Goal: Complete application form: Complete application form

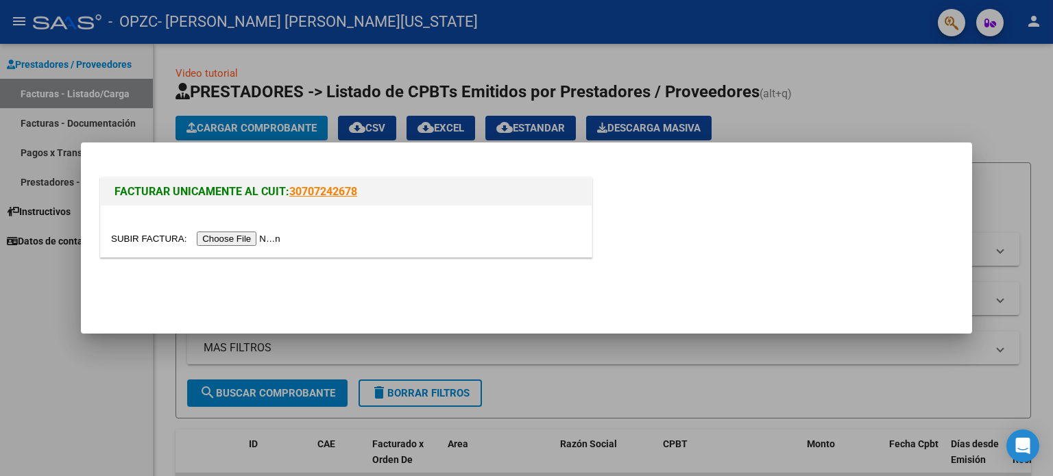
click at [227, 238] on input "file" at bounding box center [197, 239] width 173 height 14
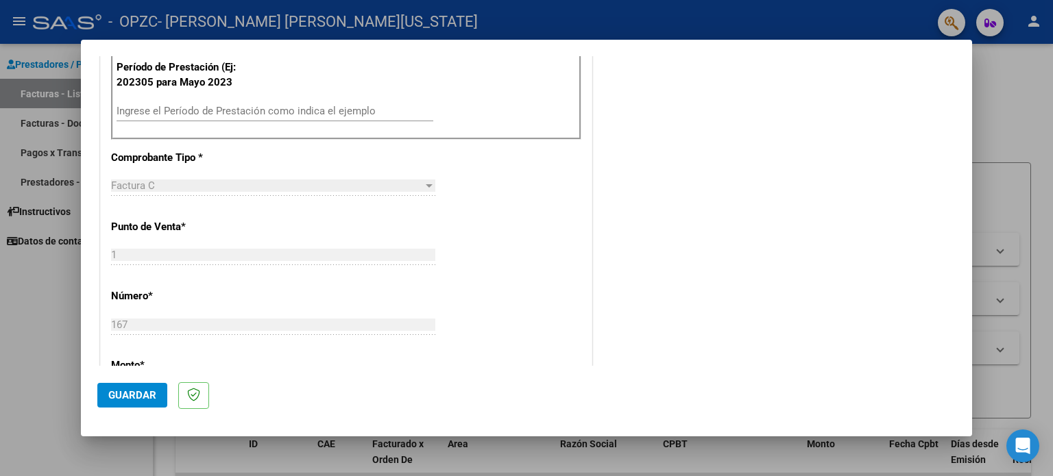
scroll to position [418, 0]
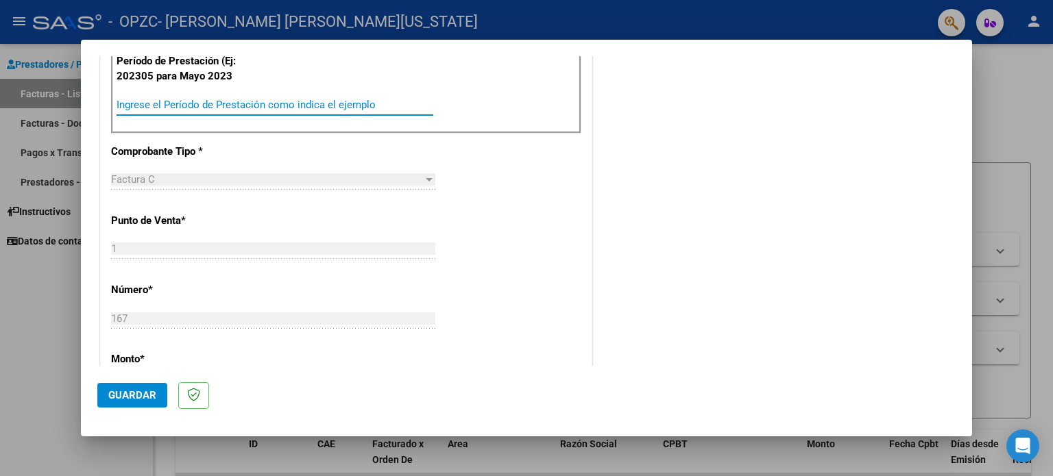
click at [208, 102] on input "Ingrese el Período de Prestación como indica el ejemplo" at bounding box center [275, 105] width 317 height 12
type input "202507"
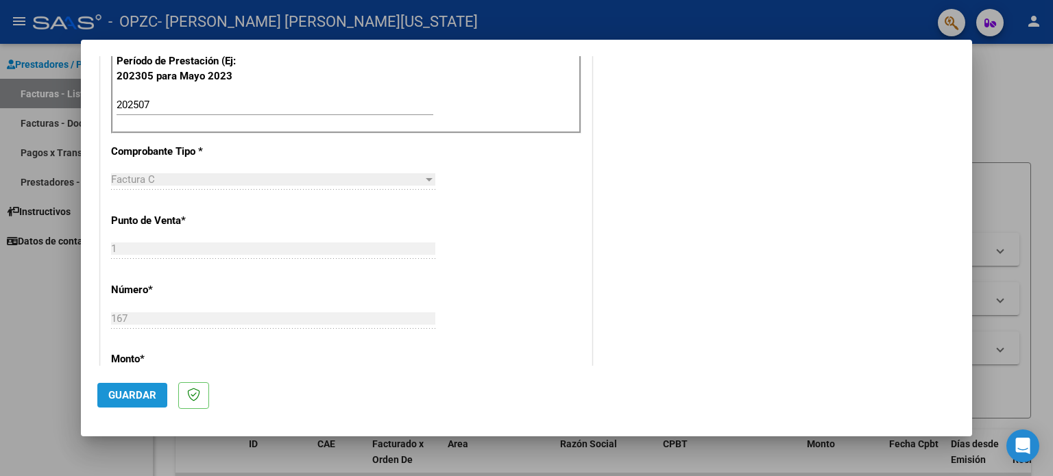
click at [128, 396] on span "Guardar" at bounding box center [132, 395] width 48 height 12
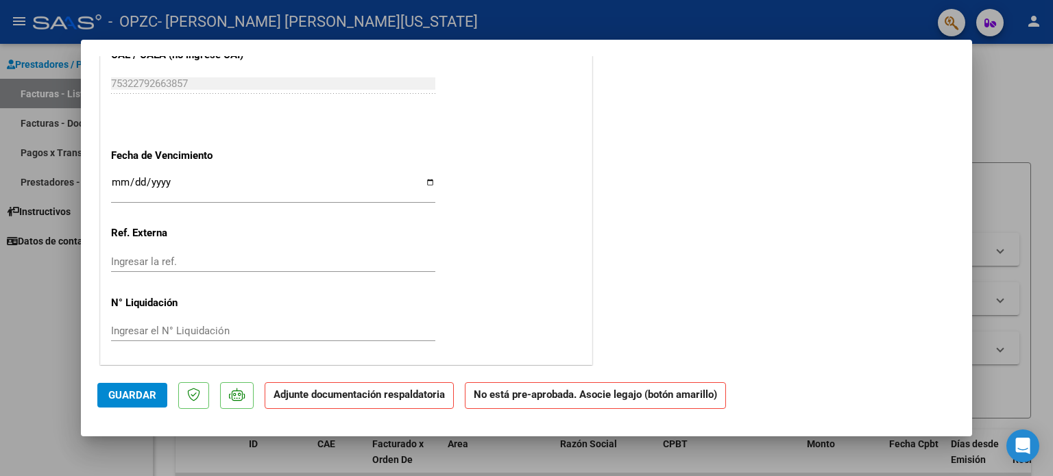
scroll to position [0, 0]
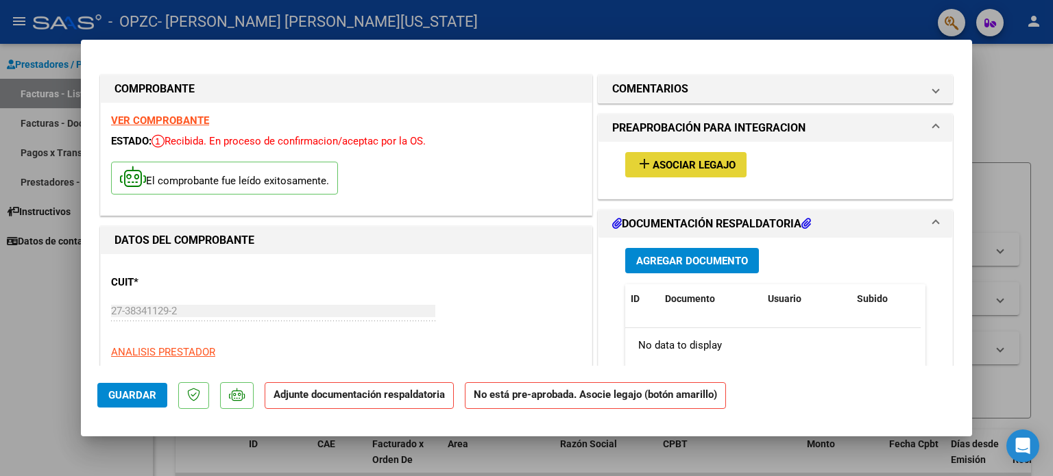
click at [705, 172] on button "add Asociar Legajo" at bounding box center [685, 164] width 121 height 25
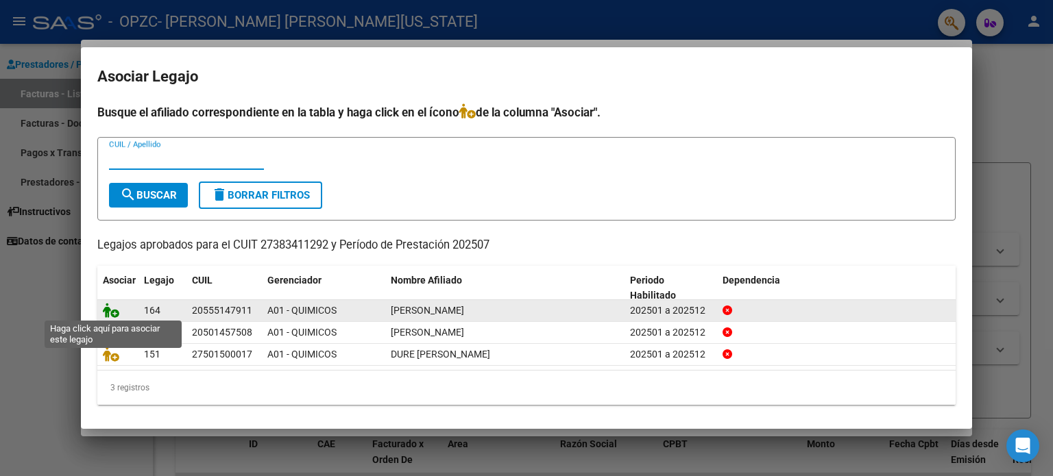
click at [110, 312] on icon at bounding box center [111, 310] width 16 height 15
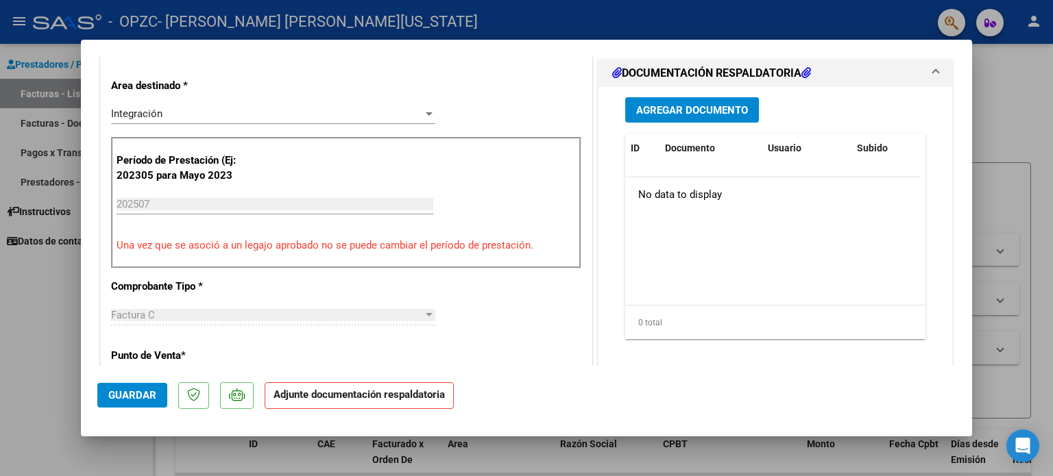
scroll to position [333, 0]
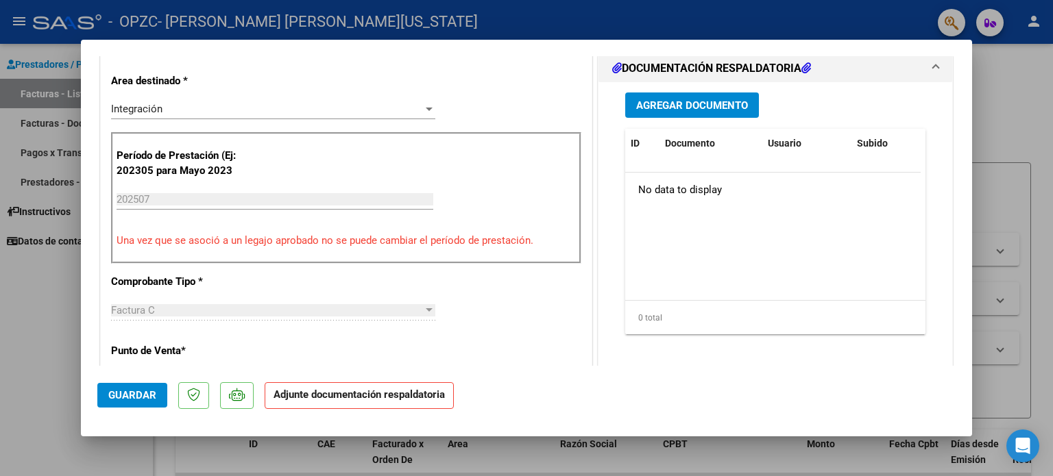
click at [698, 110] on span "Agregar Documento" at bounding box center [692, 105] width 112 height 12
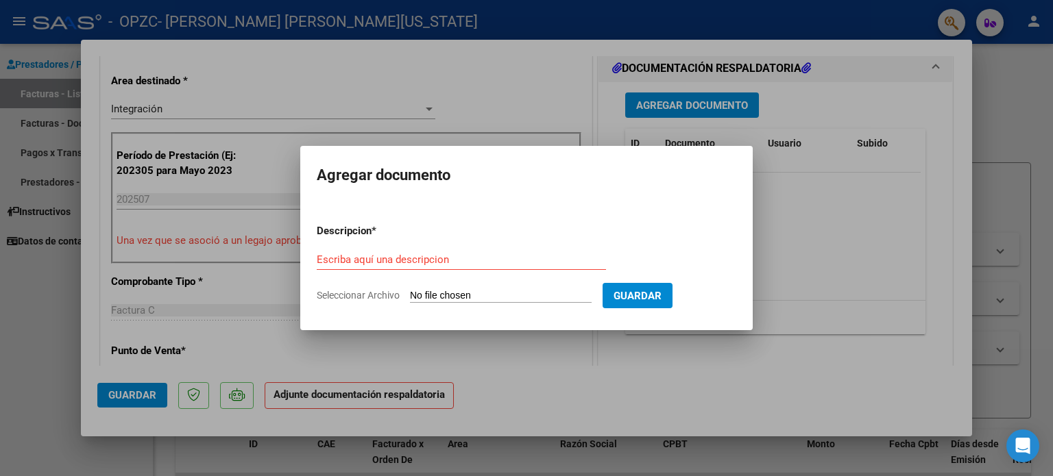
drag, startPoint x: 384, startPoint y: 295, endPoint x: 428, endPoint y: 287, distance: 45.4
click at [428, 287] on form "Descripcion * Escriba aquí una descripcion Seleccionar Archivo Guardar" at bounding box center [527, 263] width 420 height 100
click at [433, 291] on input "Seleccionar Archivo" at bounding box center [501, 296] width 182 height 13
type input "C:\fakepath\[PERSON_NAME].pdf"
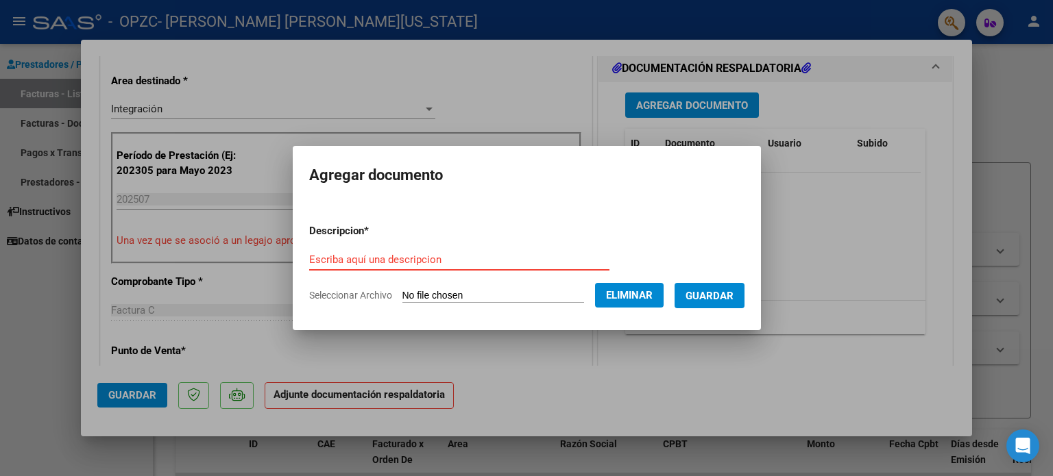
click at [476, 260] on input "Escriba aquí una descripcion" at bounding box center [459, 260] width 300 height 12
type input "asistencia"
click at [716, 294] on span "Guardar" at bounding box center [710, 296] width 48 height 12
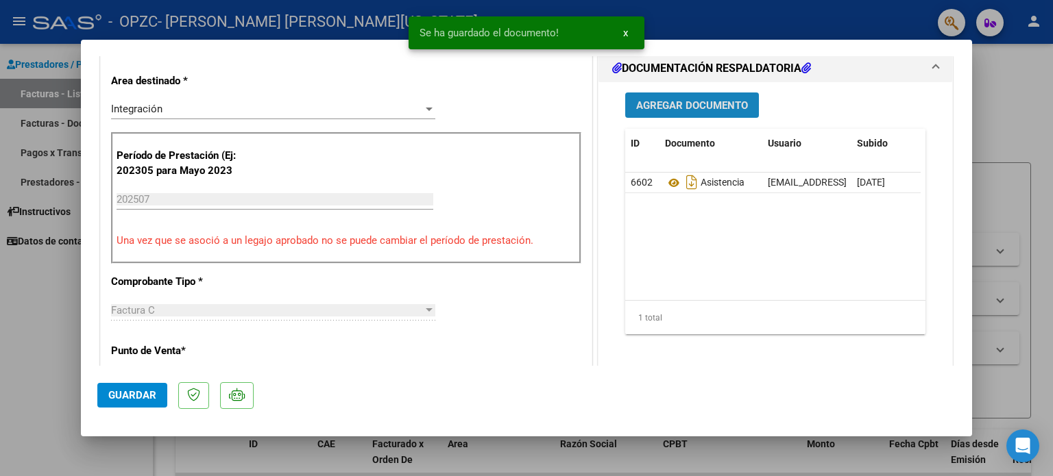
click at [688, 93] on button "Agregar Documento" at bounding box center [692, 105] width 134 height 25
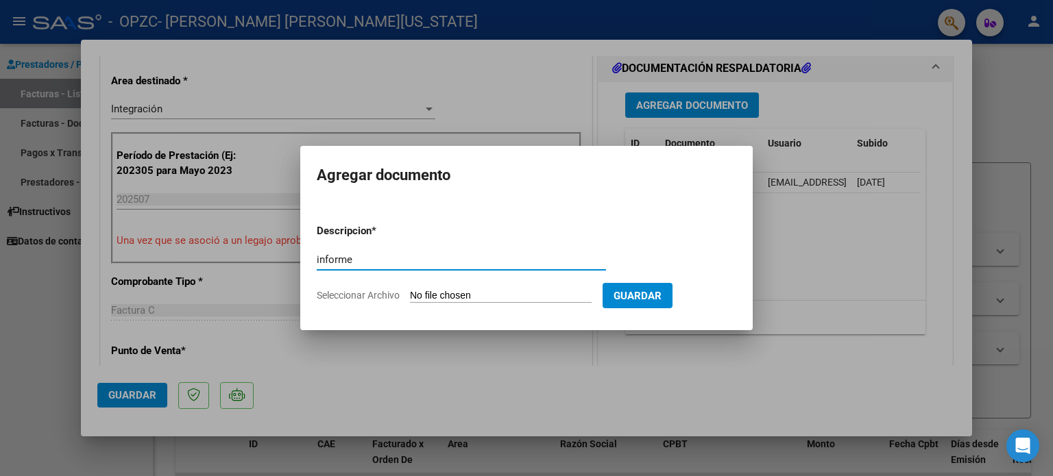
type input "informe"
click at [456, 295] on input "Seleccionar Archivo" at bounding box center [501, 296] width 182 height 13
type input "C:\fakepath\INFORME [PERSON_NAME], [PERSON_NAME].docx"
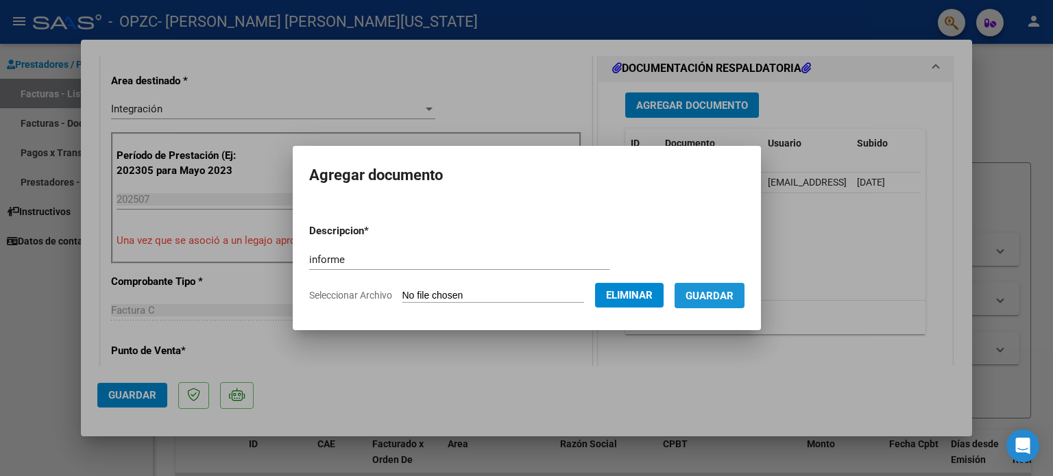
click at [713, 304] on button "Guardar" at bounding box center [710, 295] width 70 height 25
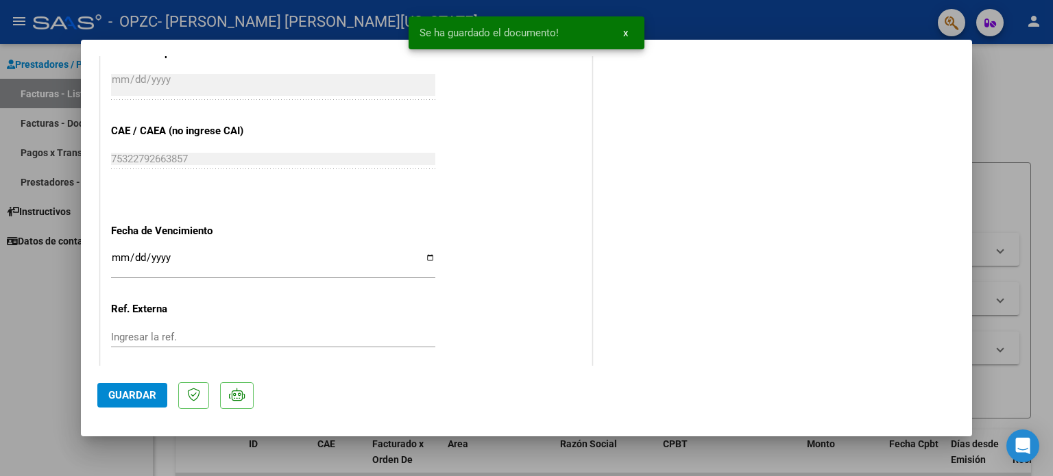
scroll to position [916, 0]
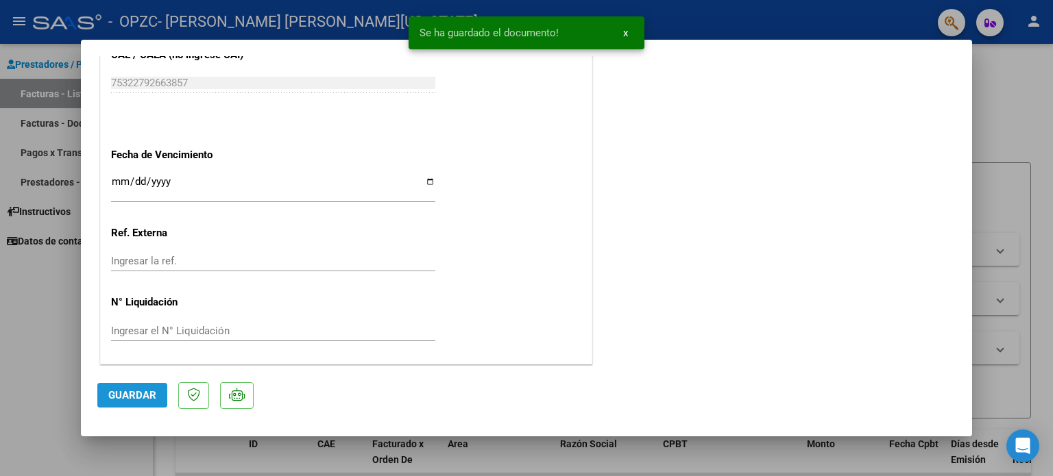
click at [112, 392] on span "Guardar" at bounding box center [132, 395] width 48 height 12
click at [624, 36] on span "x" at bounding box center [625, 33] width 5 height 12
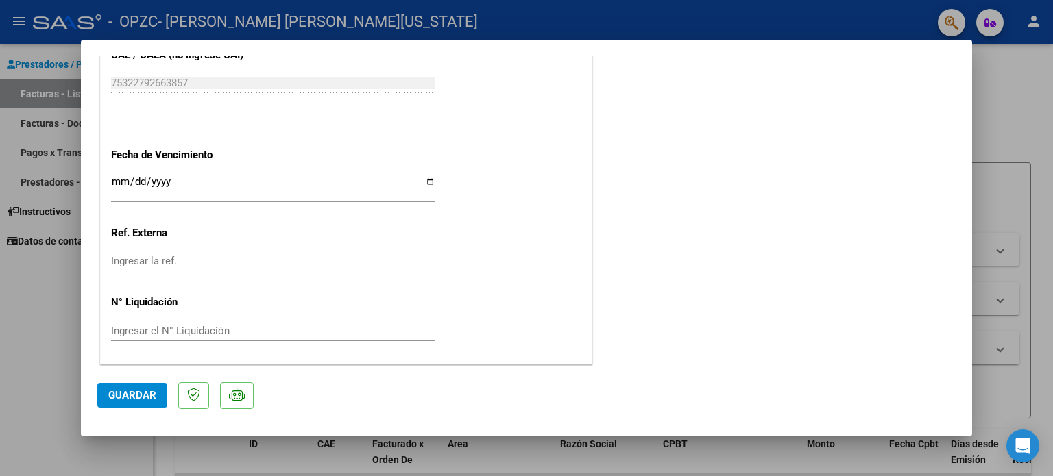
click at [0, 337] on div at bounding box center [526, 238] width 1053 height 476
type input "$ 0,00"
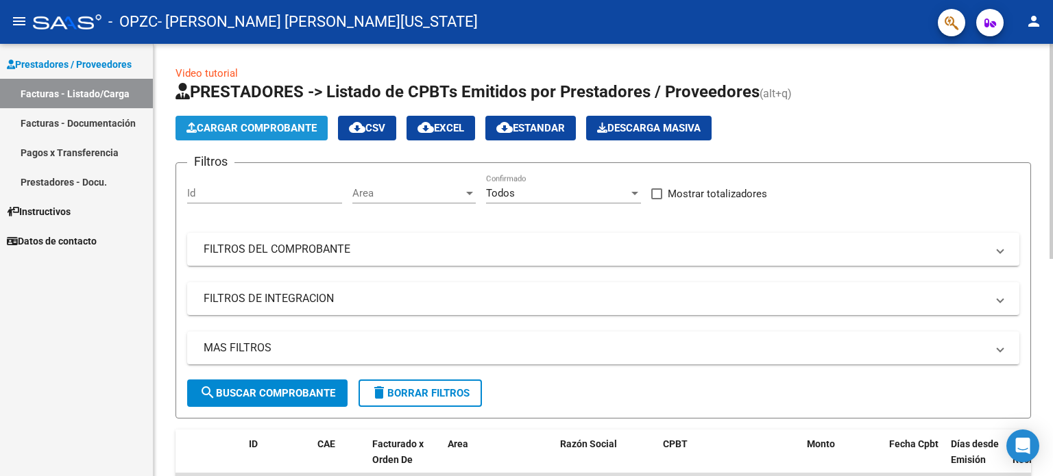
click at [250, 123] on span "Cargar Comprobante" at bounding box center [251, 128] width 130 height 12
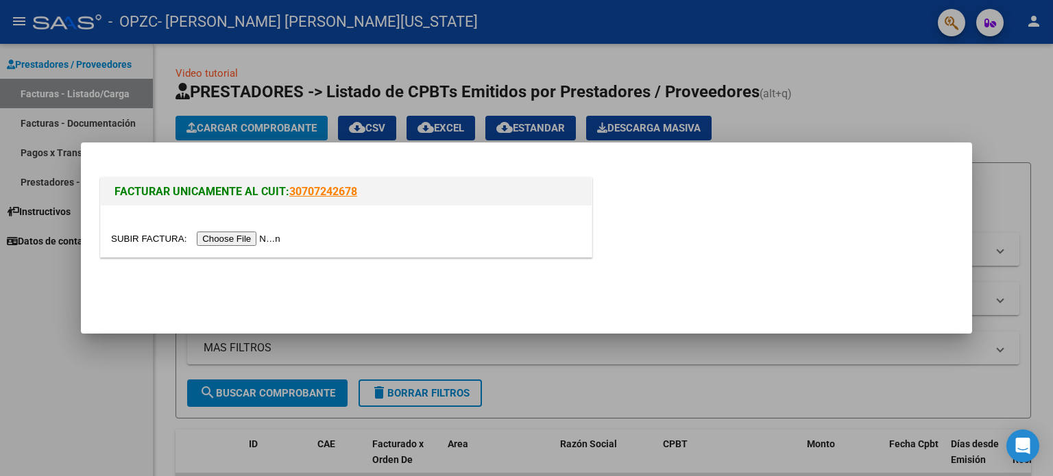
click at [230, 235] on input "file" at bounding box center [197, 239] width 173 height 14
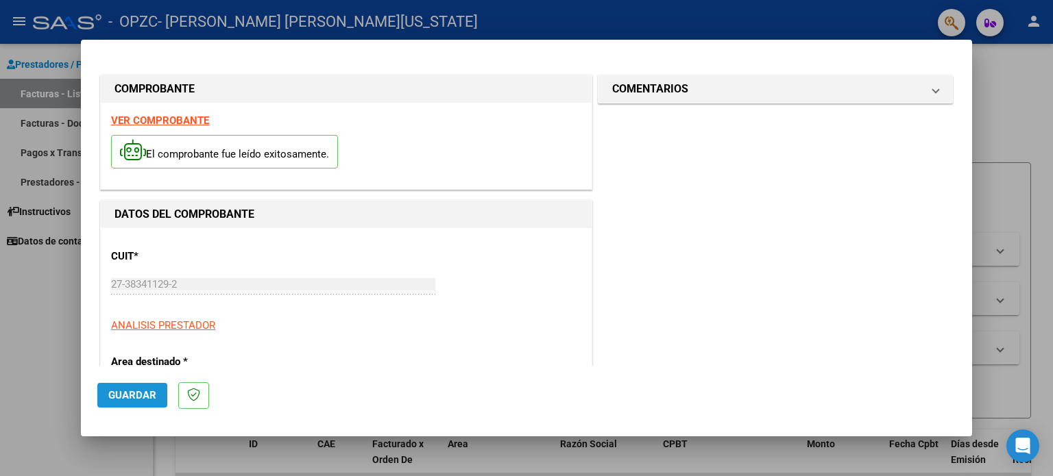
click at [129, 397] on span "Guardar" at bounding box center [132, 395] width 48 height 12
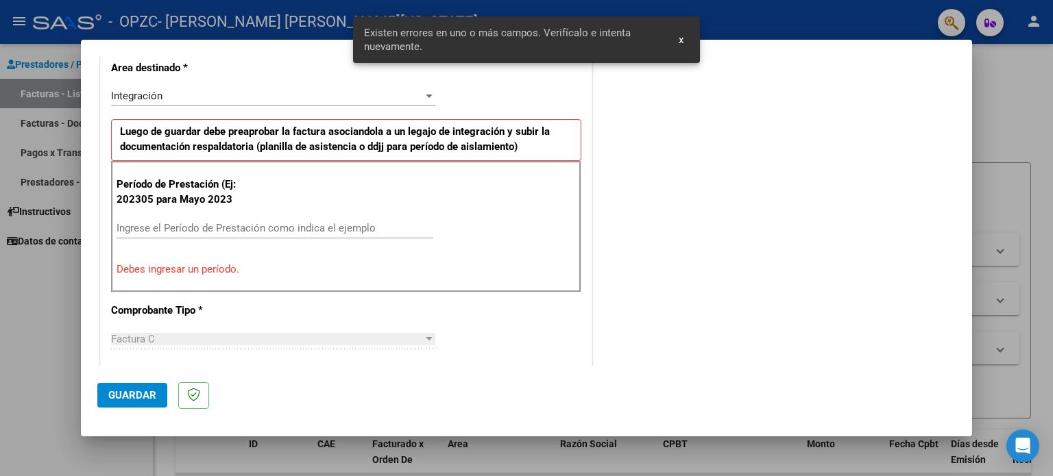
scroll to position [295, 0]
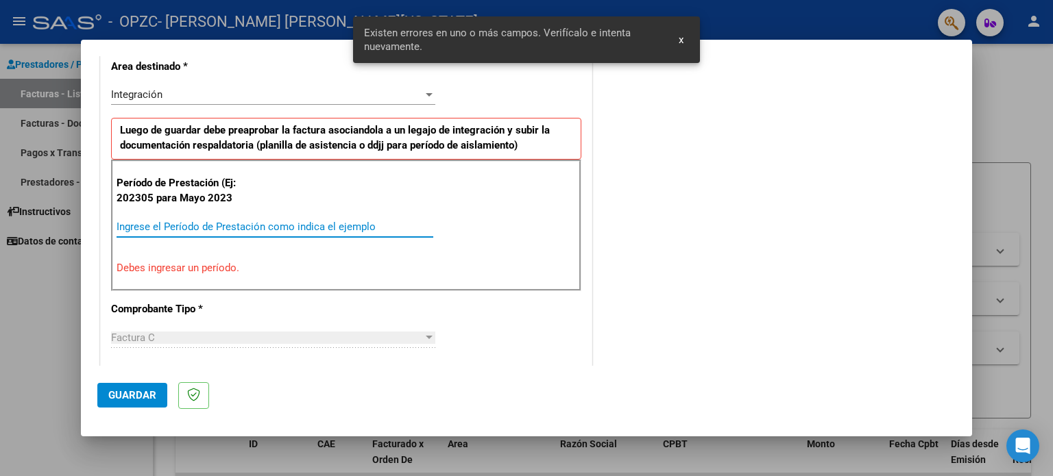
click at [170, 226] on input "Ingrese el Período de Prestación como indica el ejemplo" at bounding box center [275, 227] width 317 height 12
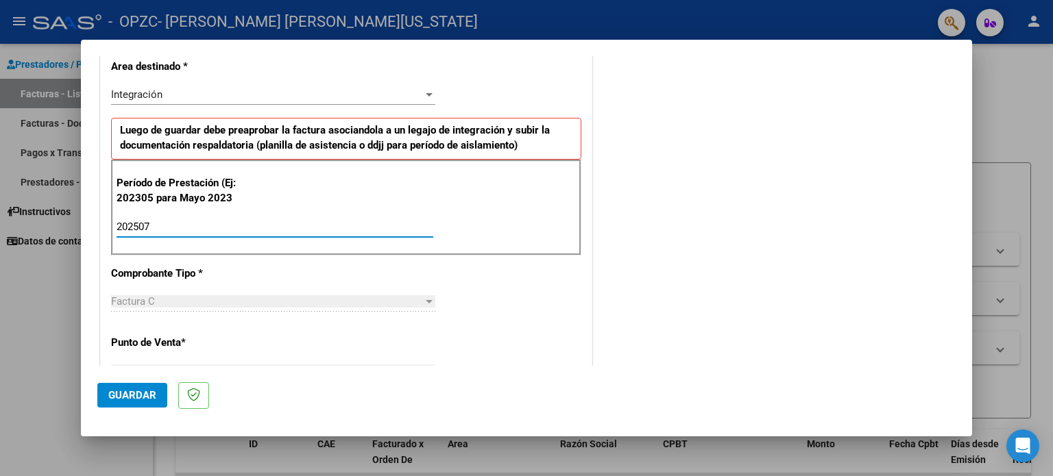
type input "202507"
click at [124, 407] on button "Guardar" at bounding box center [132, 395] width 70 height 25
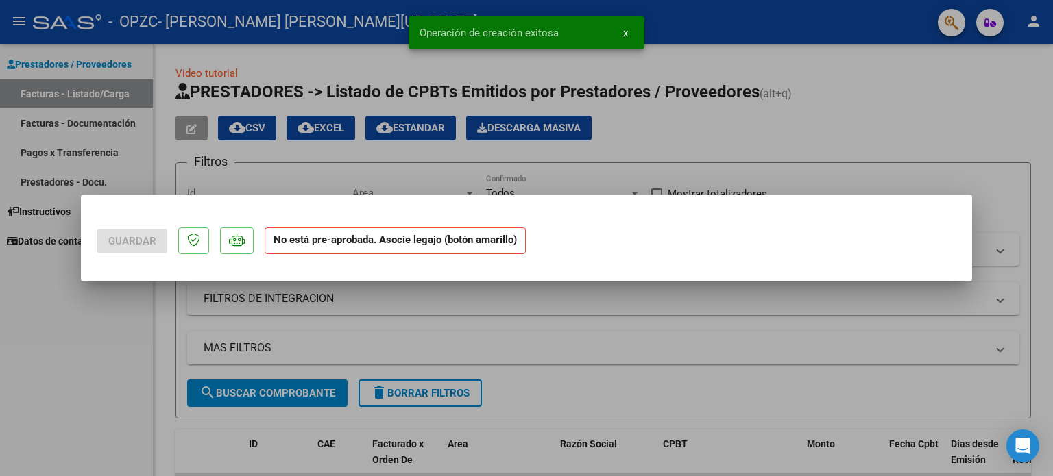
scroll to position [0, 0]
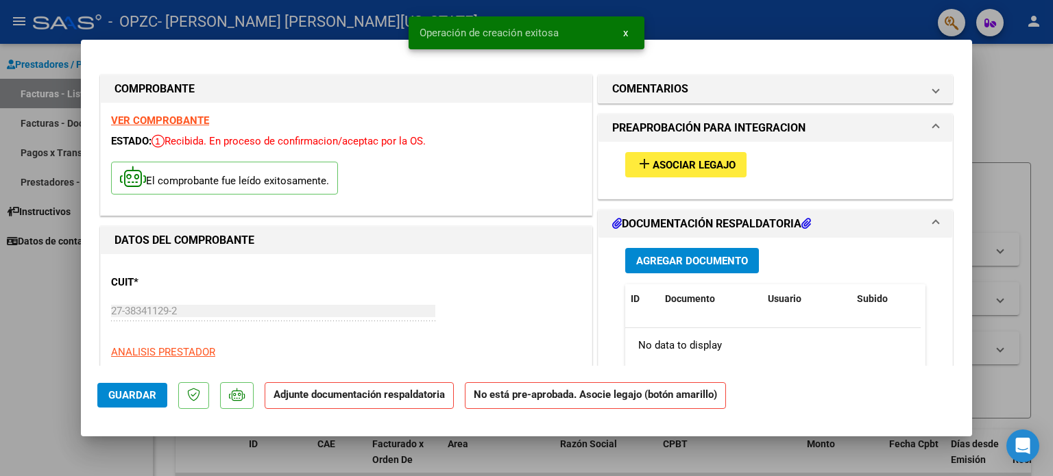
click at [699, 166] on span "Asociar Legajo" at bounding box center [694, 165] width 83 height 12
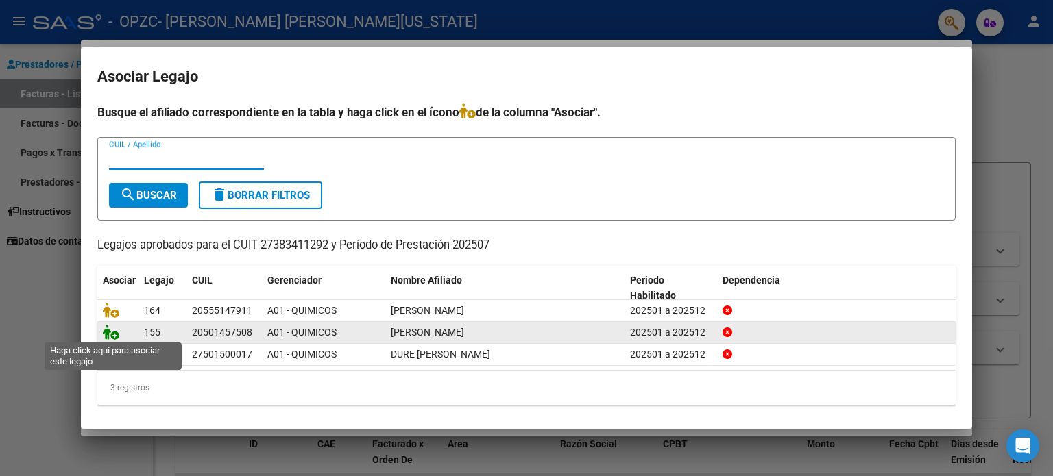
click at [110, 331] on icon at bounding box center [111, 332] width 16 height 15
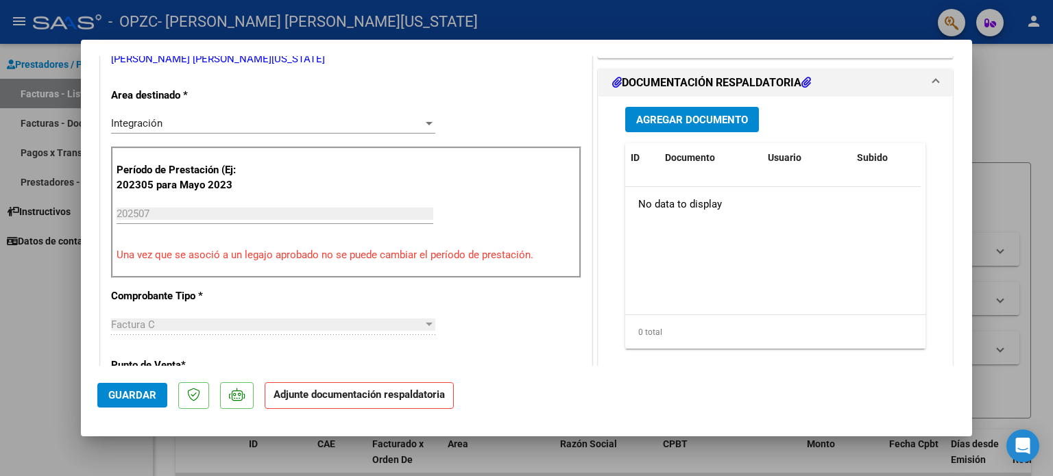
scroll to position [324, 0]
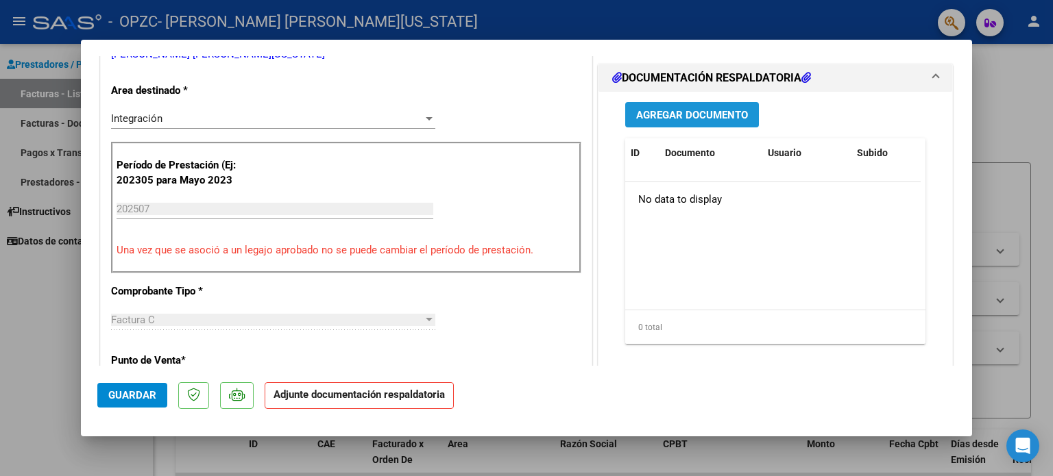
click at [671, 104] on button "Agregar Documento" at bounding box center [692, 114] width 134 height 25
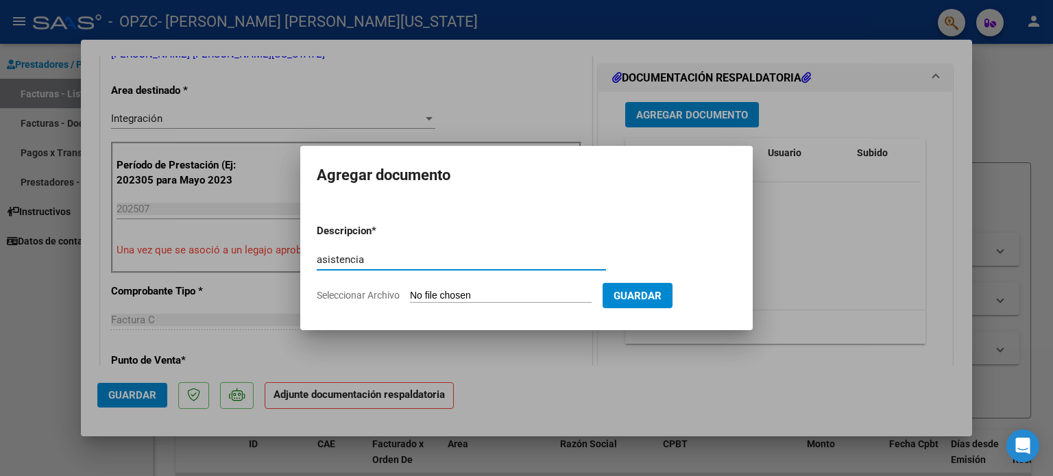
type input "asistencia"
click at [456, 291] on input "Seleccionar Archivo" at bounding box center [501, 296] width 182 height 13
type input "C:\fakepath\[PERSON_NAME].pdf"
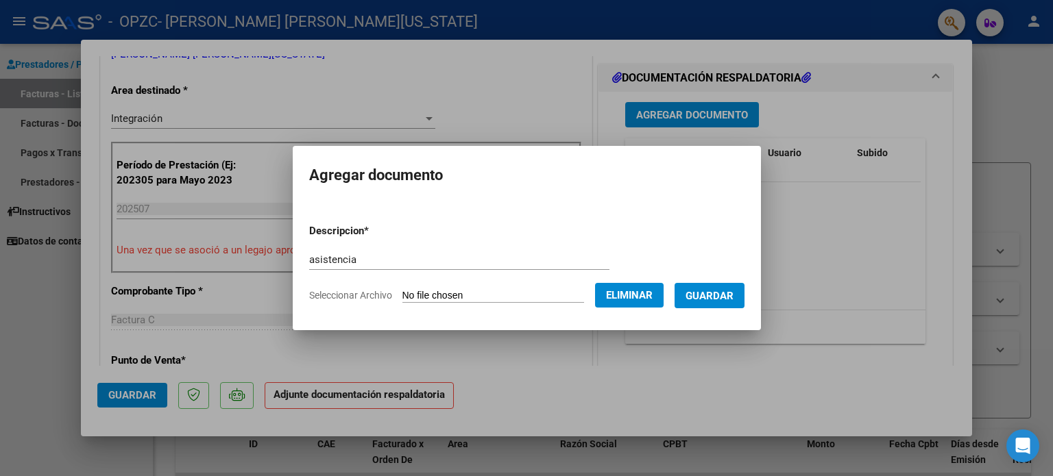
click at [718, 302] on span "Guardar" at bounding box center [710, 296] width 48 height 12
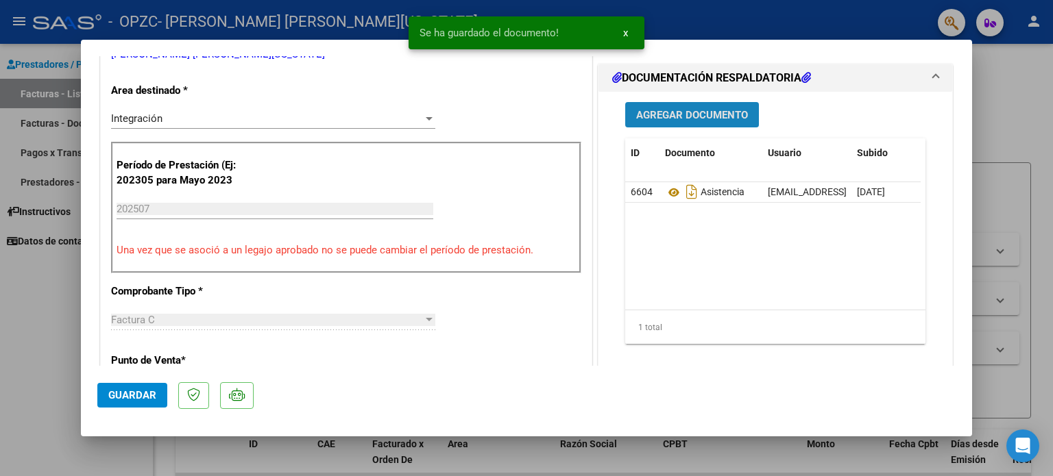
click at [694, 108] on span "Agregar Documento" at bounding box center [692, 114] width 112 height 12
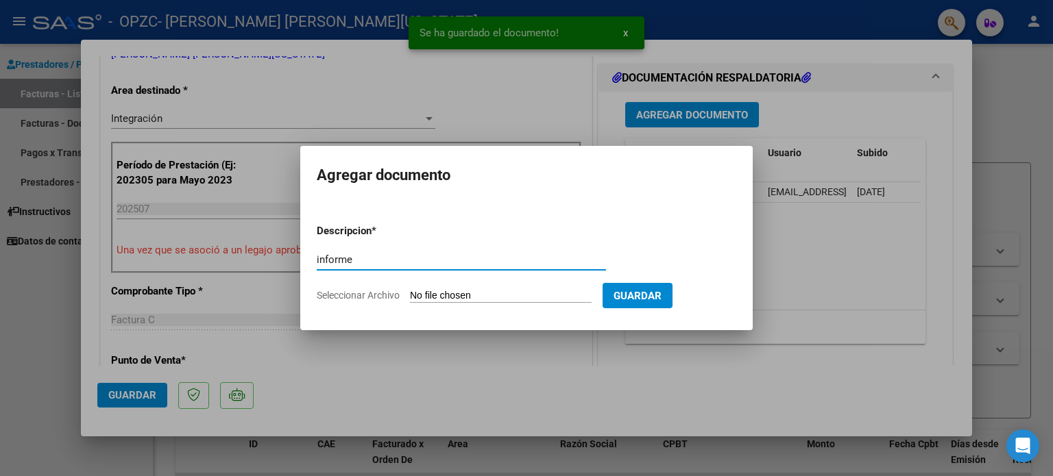
type input "informe"
click at [448, 295] on input "Seleccionar Archivo" at bounding box center [501, 296] width 182 height 13
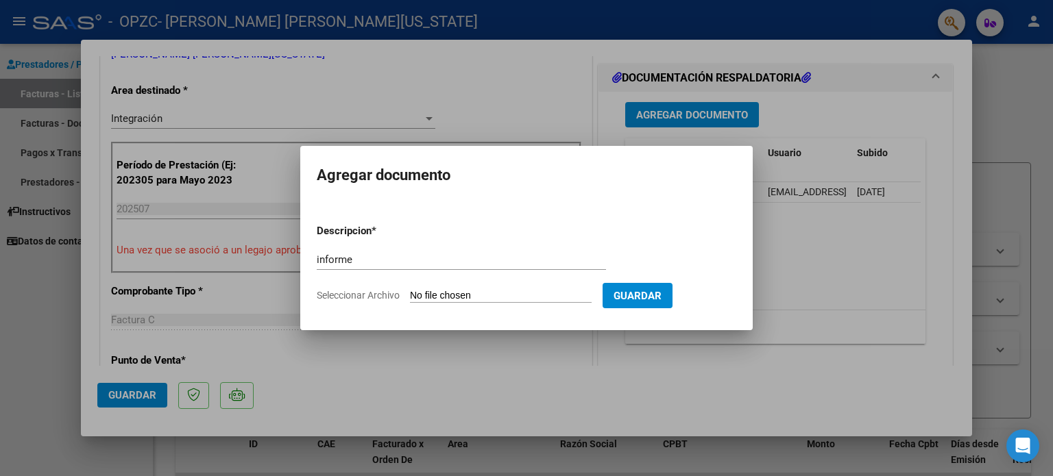
type input "C:\fakepath\Informe semestral [PERSON_NAME].docx"
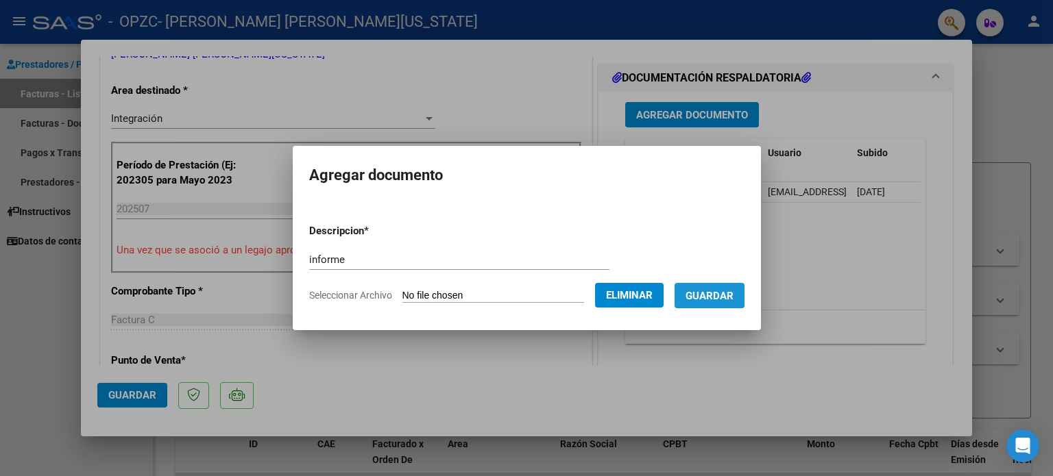
click at [724, 291] on span "Guardar" at bounding box center [710, 296] width 48 height 12
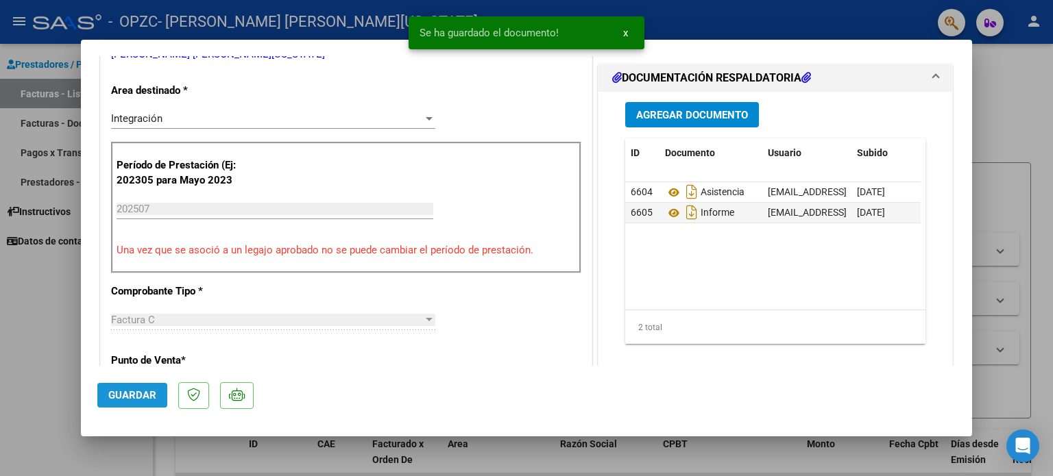
click at [136, 394] on span "Guardar" at bounding box center [132, 395] width 48 height 12
click at [104, 328] on div "CUIT * 27-38341129-2 Ingresar CUIT ANALISIS PRESTADOR [PERSON_NAME] [PERSON_NAM…" at bounding box center [346, 444] width 491 height 1026
click at [39, 335] on div at bounding box center [526, 238] width 1053 height 476
type input "$ 0,00"
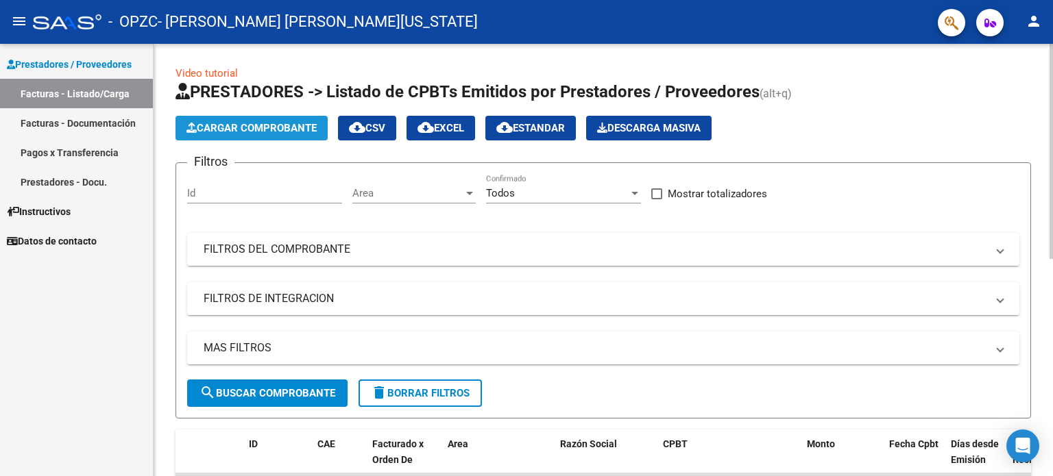
click at [283, 125] on span "Cargar Comprobante" at bounding box center [251, 128] width 130 height 12
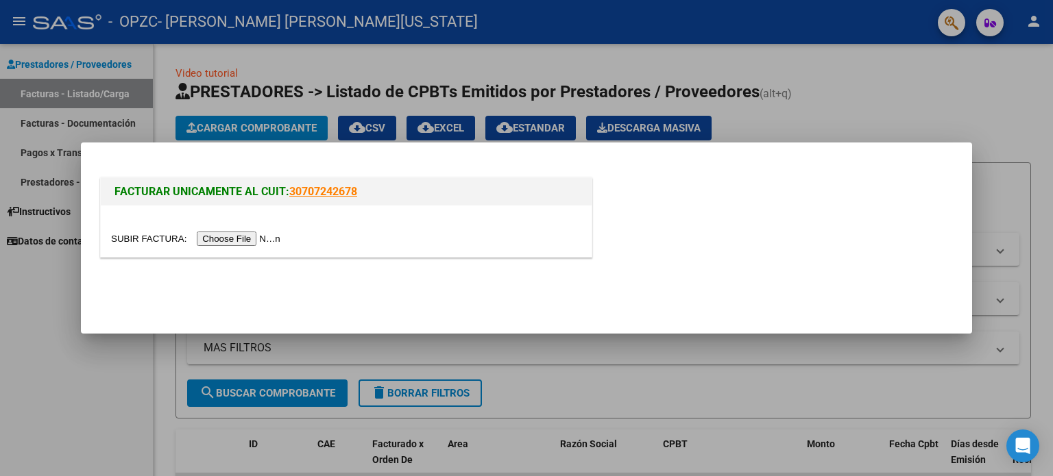
click at [231, 243] on input "file" at bounding box center [197, 239] width 173 height 14
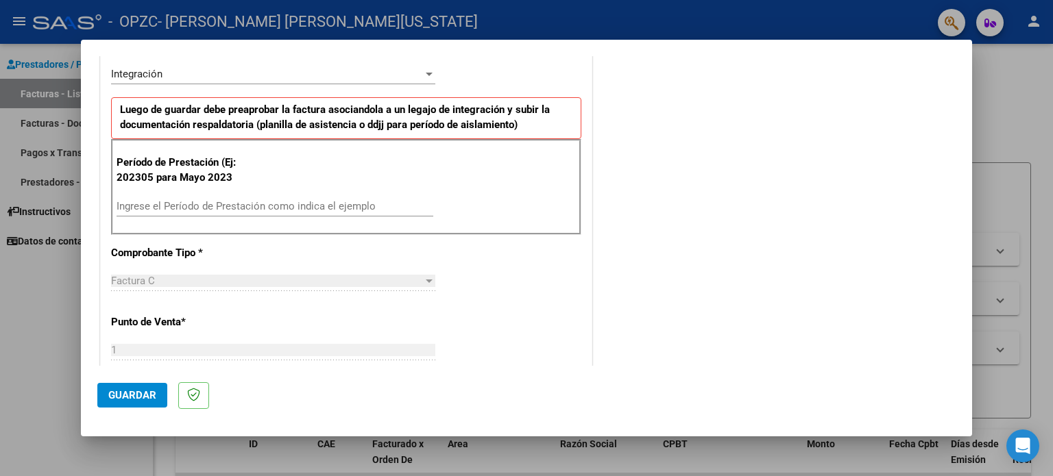
scroll to position [296, 0]
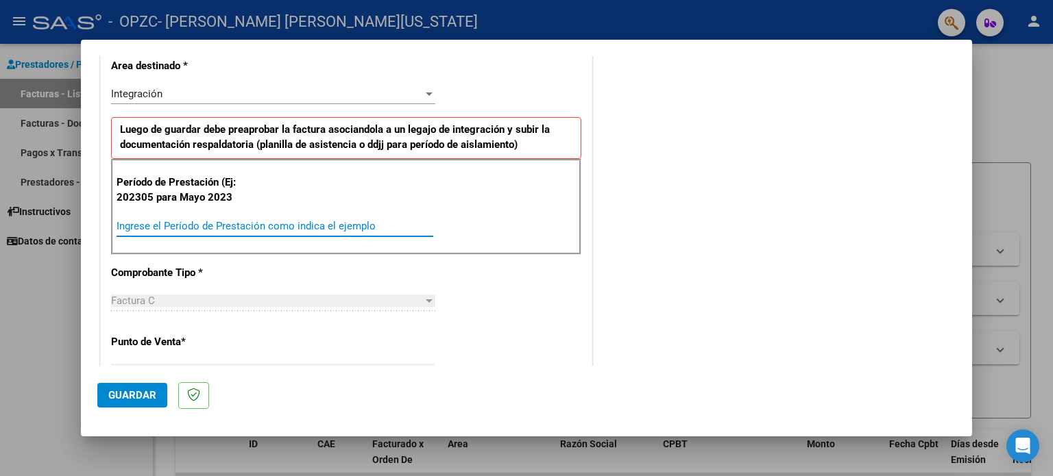
click at [287, 223] on input "Ingrese el Período de Prestación como indica el ejemplo" at bounding box center [275, 226] width 317 height 12
type input "202507"
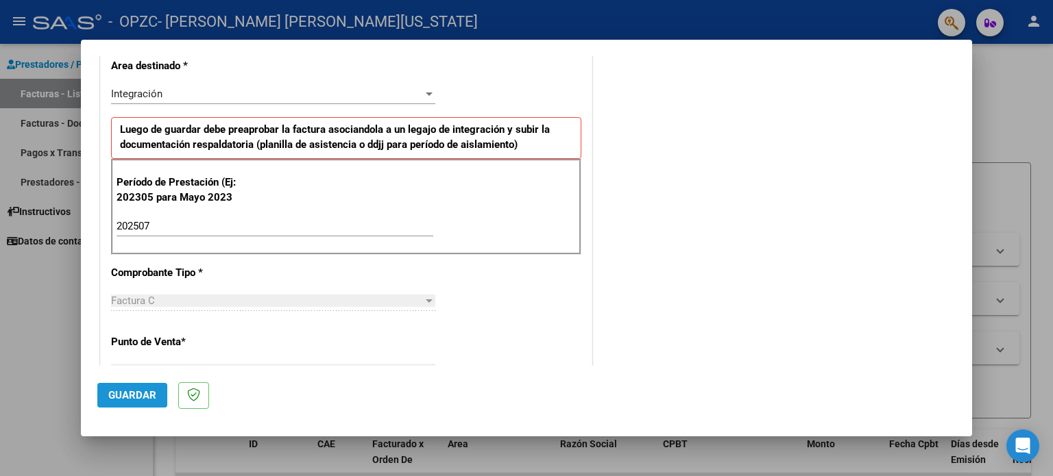
click at [130, 392] on span "Guardar" at bounding box center [132, 395] width 48 height 12
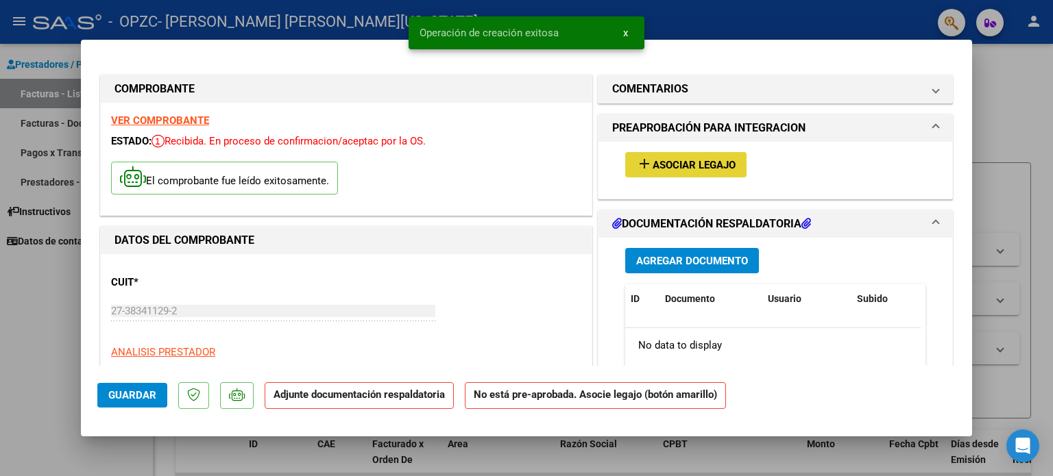
click at [713, 164] on span "Asociar Legajo" at bounding box center [694, 165] width 83 height 12
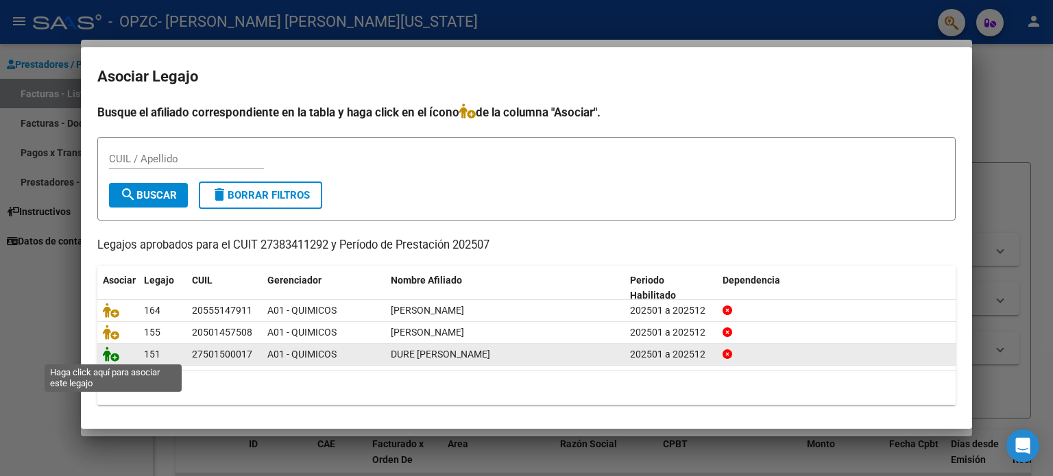
click at [112, 354] on icon at bounding box center [111, 354] width 16 height 15
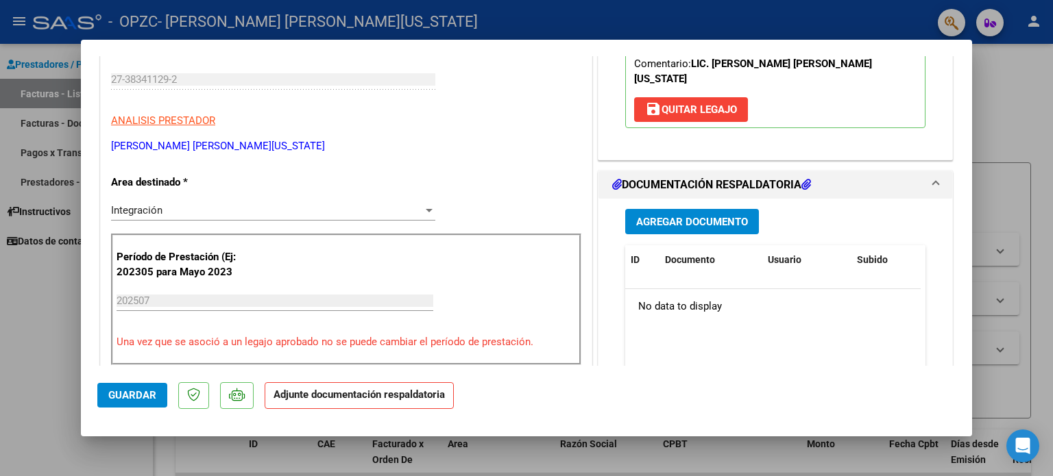
scroll to position [234, 0]
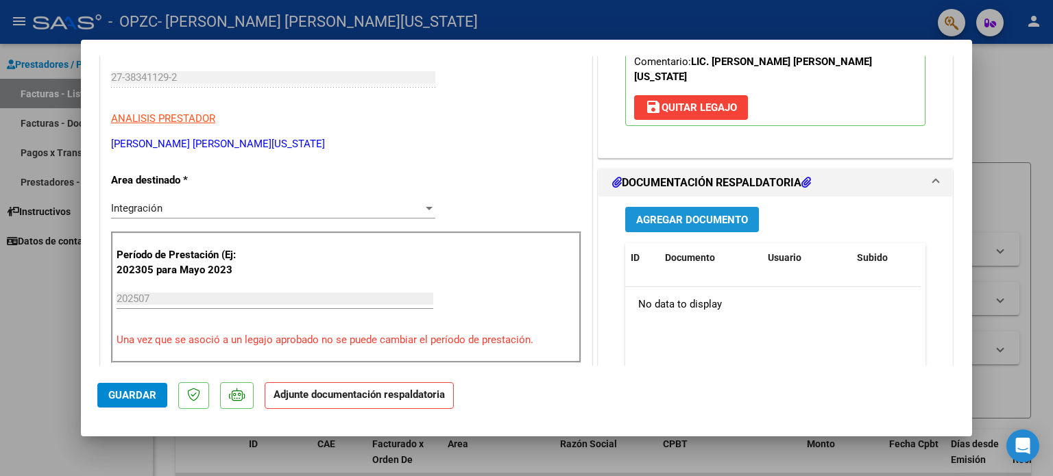
click at [646, 211] on button "Agregar Documento" at bounding box center [692, 219] width 134 height 25
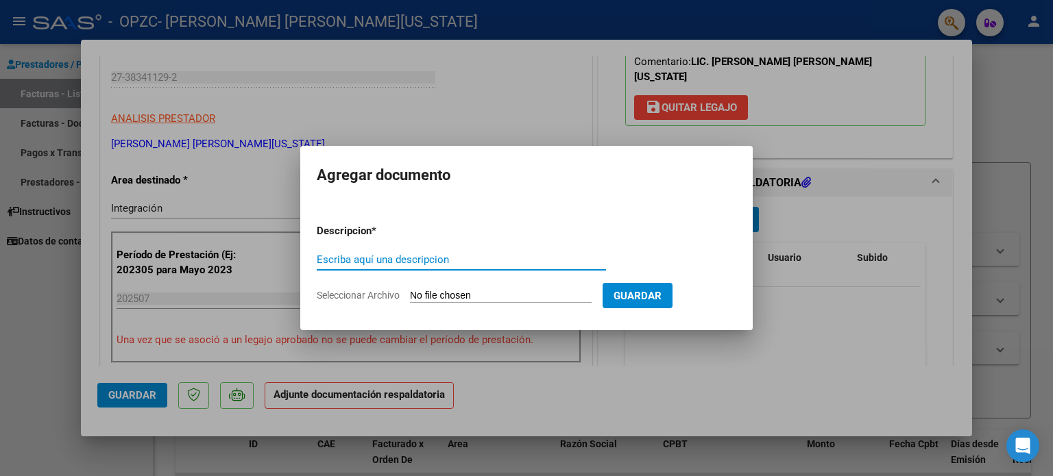
click at [374, 258] on input "Escriba aquí una descripcion" at bounding box center [461, 260] width 289 height 12
type input "asistencia"
click at [617, 302] on span "Guardar" at bounding box center [638, 296] width 48 height 12
click at [651, 298] on span "Guardar" at bounding box center [638, 296] width 48 height 12
click at [636, 293] on span "Guardar" at bounding box center [638, 296] width 48 height 12
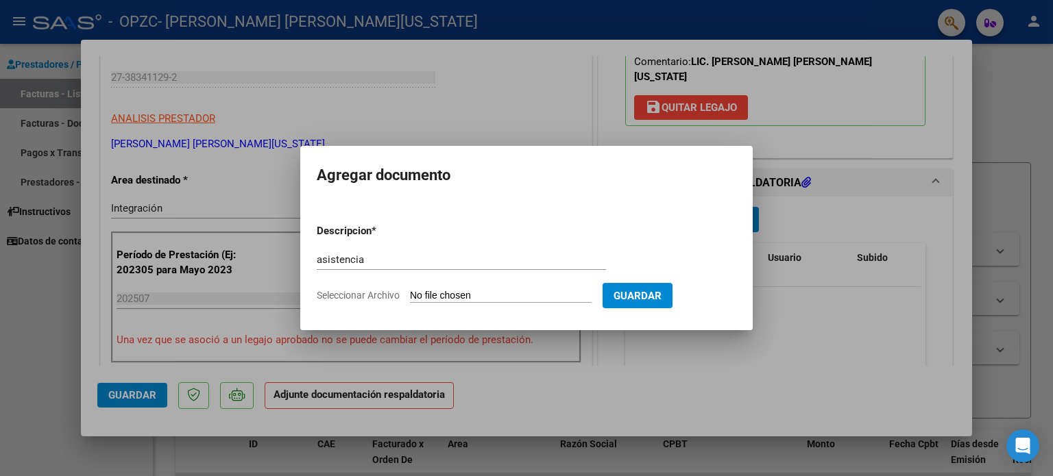
drag, startPoint x: 420, startPoint y: 301, endPoint x: 442, endPoint y: 295, distance: 23.3
click at [442, 295] on input "Seleccionar Archivo" at bounding box center [501, 296] width 182 height 13
type input "C:\fakepath\Duré.pdf"
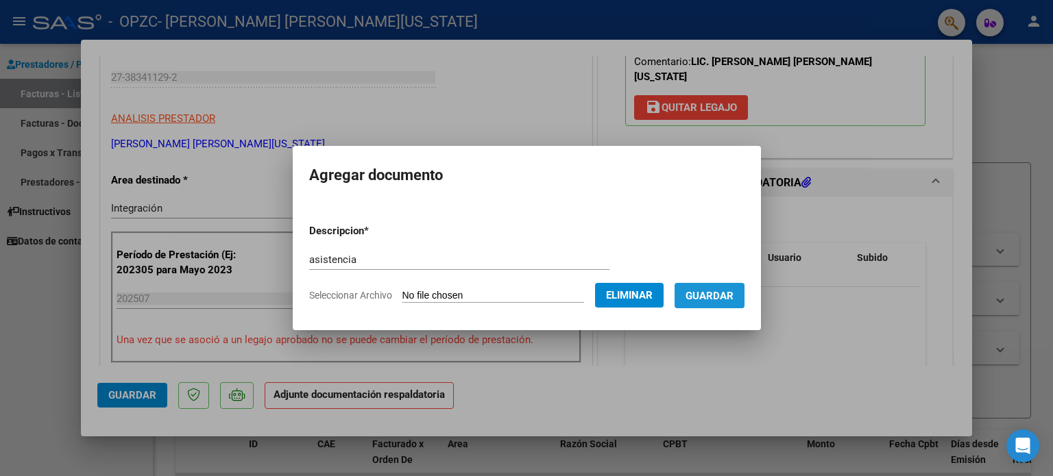
click at [712, 302] on span "Guardar" at bounding box center [710, 296] width 48 height 12
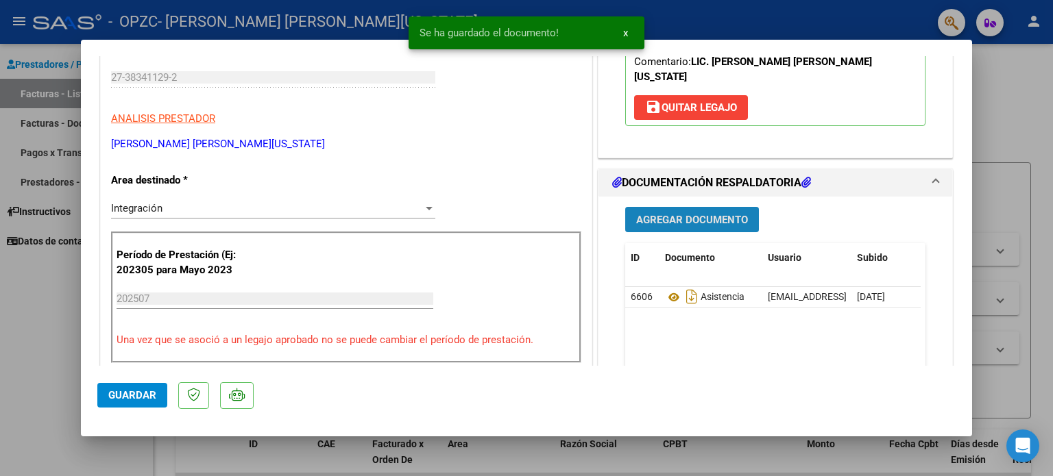
click at [683, 214] on span "Agregar Documento" at bounding box center [692, 220] width 112 height 12
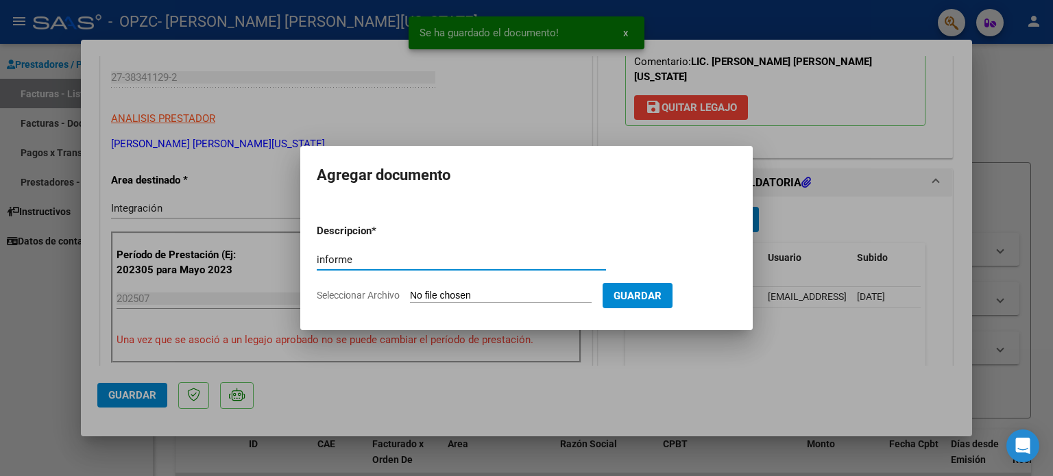
type input "informe"
click at [483, 287] on form "Descripcion * informe Escriba aquí una descripcion Seleccionar Archivo Guardar" at bounding box center [527, 263] width 420 height 100
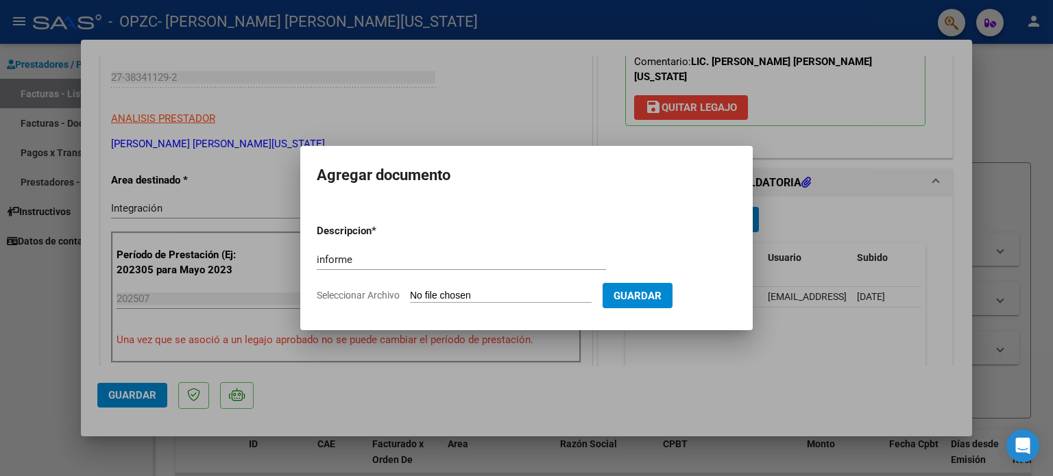
click at [441, 291] on input "Seleccionar Archivo" at bounding box center [501, 296] width 182 height 13
type input "C:\fakepath\INFORME PSICOLÓGICO SEMESTRAL 2025 DURÉ.docx"
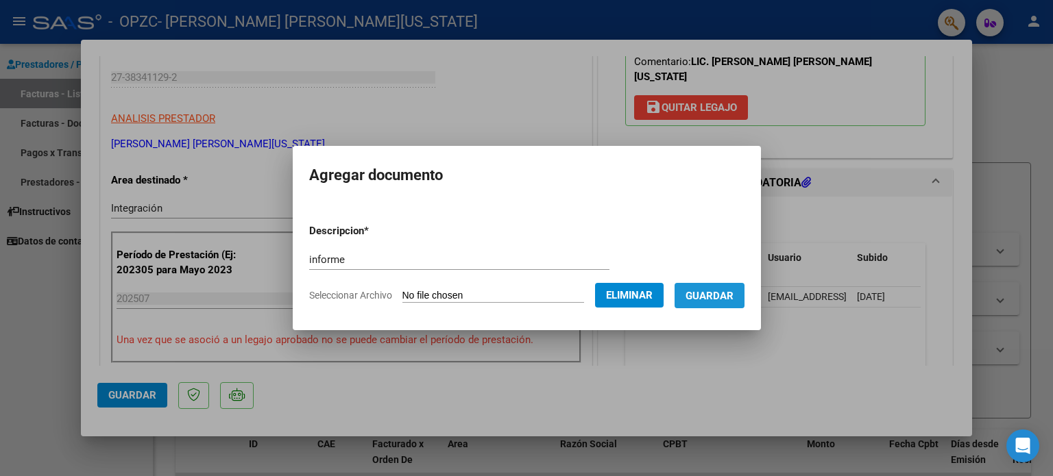
click at [709, 301] on span "Guardar" at bounding box center [710, 296] width 48 height 12
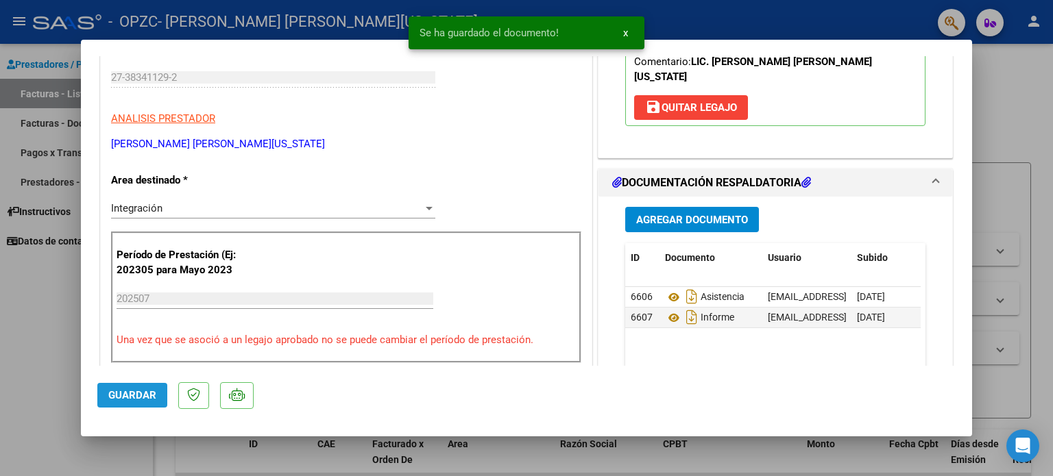
click at [141, 394] on span "Guardar" at bounding box center [132, 395] width 48 height 12
click at [67, 330] on div at bounding box center [526, 238] width 1053 height 476
type input "$ 0,00"
